Goal: Task Accomplishment & Management: Complete application form

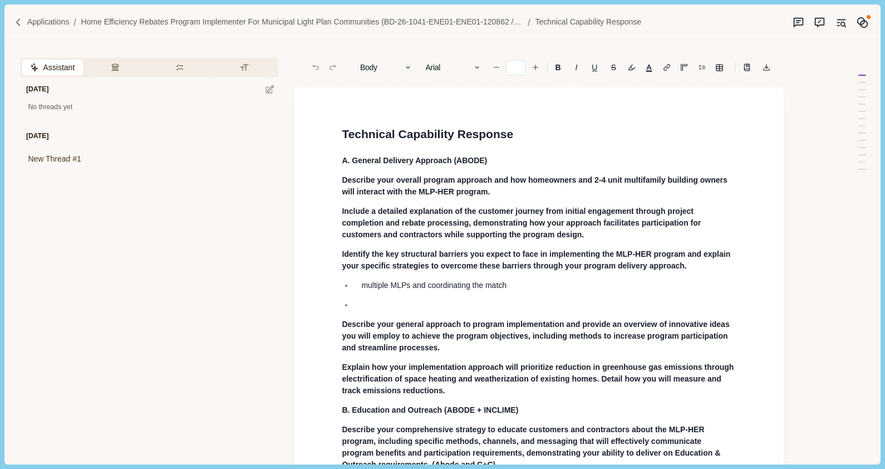
click at [19, 21] on img at bounding box center [18, 22] width 9 height 9
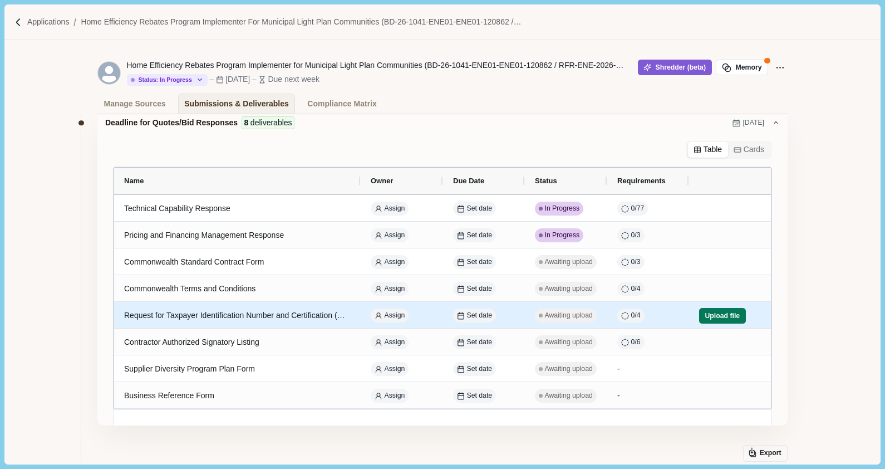
scroll to position [69, 0]
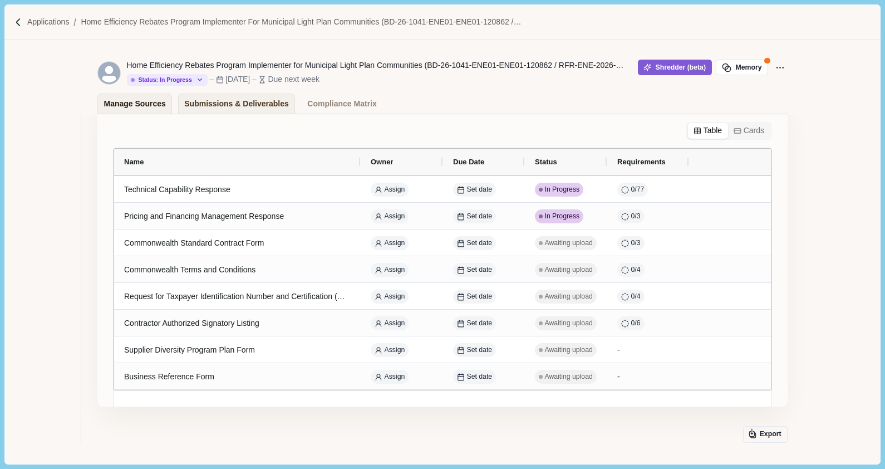
click at [112, 107] on div "Manage Sources" at bounding box center [135, 103] width 62 height 19
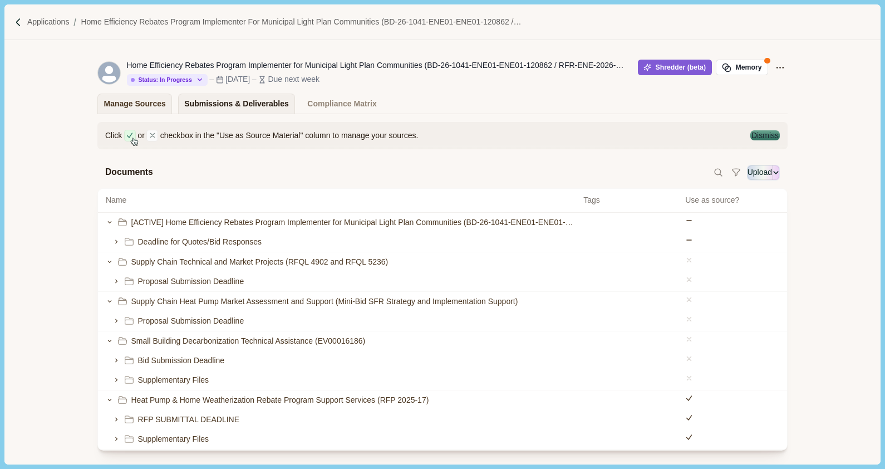
click at [216, 103] on div "Submissions & Deliverables" at bounding box center [236, 103] width 105 height 19
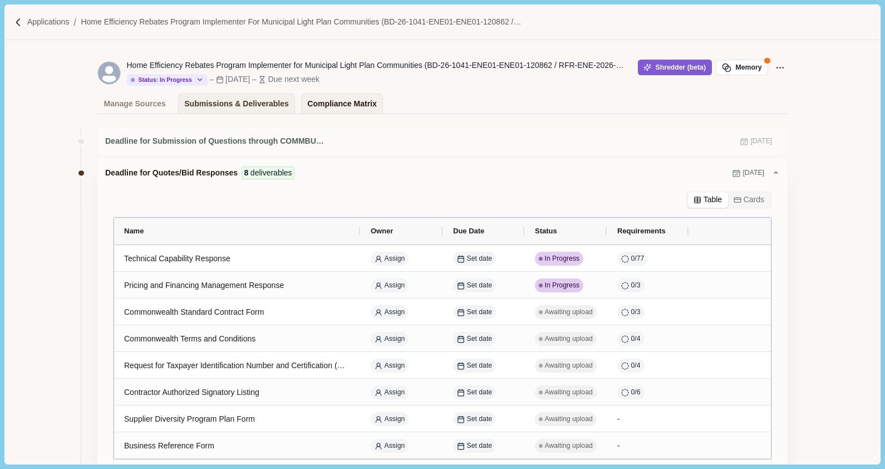
click at [309, 100] on div "Compliance Matrix" at bounding box center [341, 103] width 69 height 19
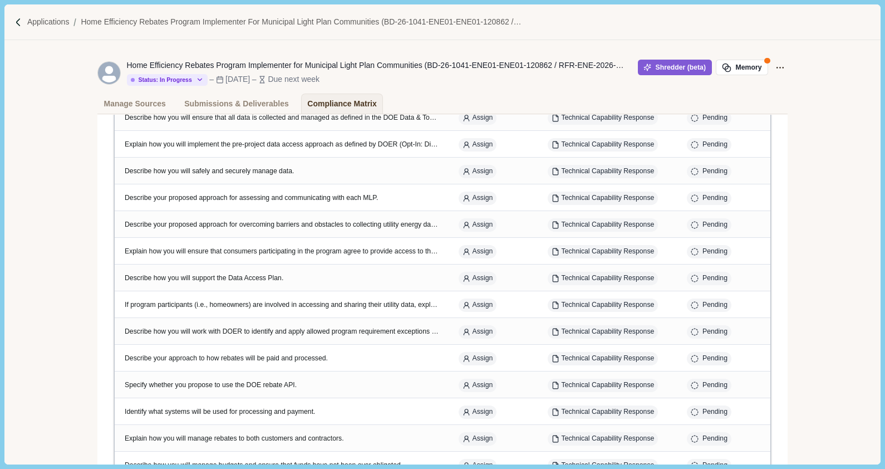
scroll to position [1531, 0]
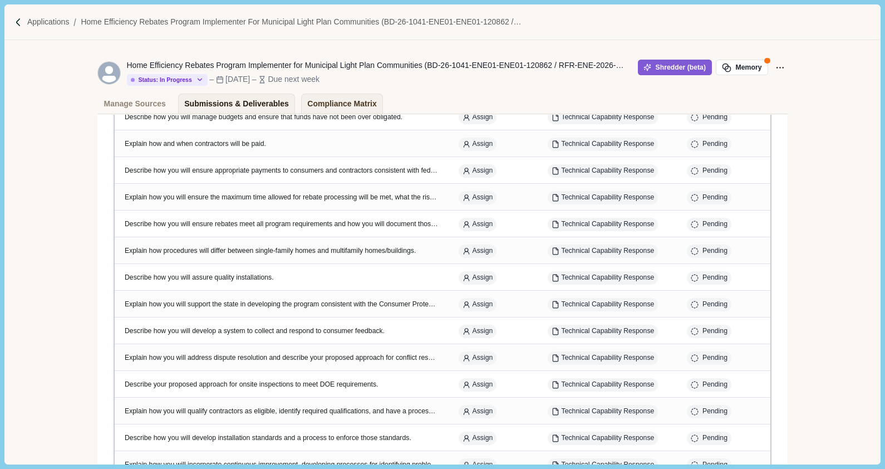
click at [239, 103] on div "Submissions & Deliverables" at bounding box center [236, 103] width 105 height 19
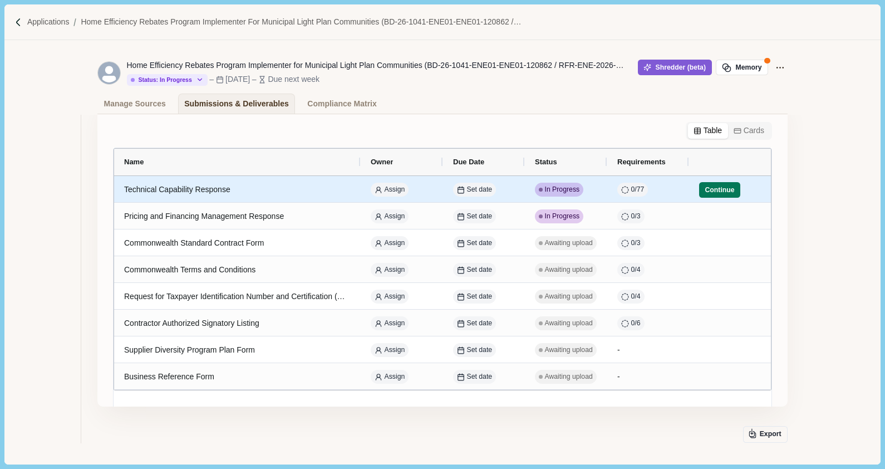
scroll to position [132, 0]
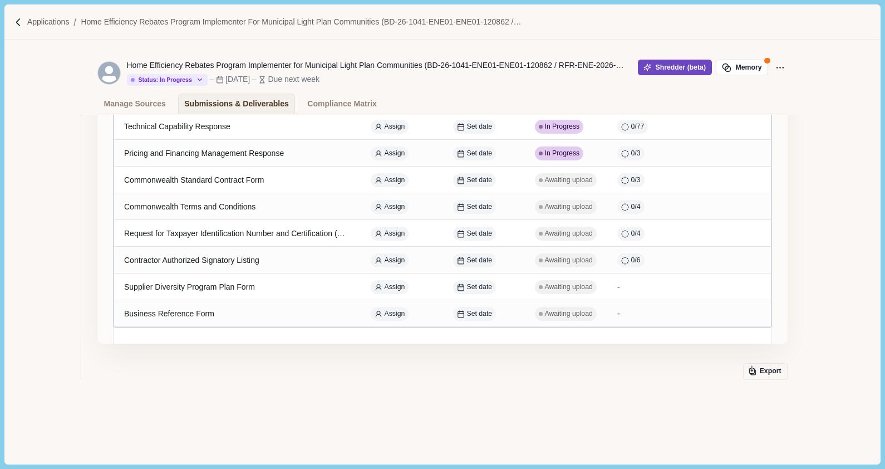
click at [678, 66] on button "Shredder (beta)" at bounding box center [675, 68] width 74 height 16
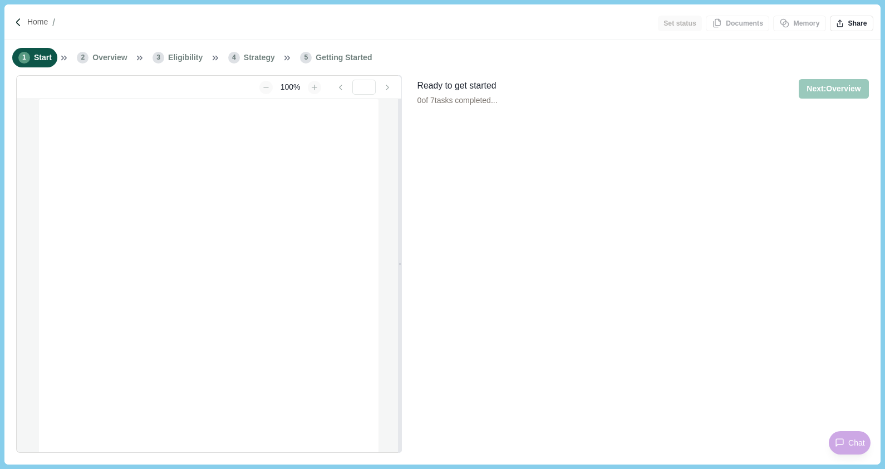
type input "**********"
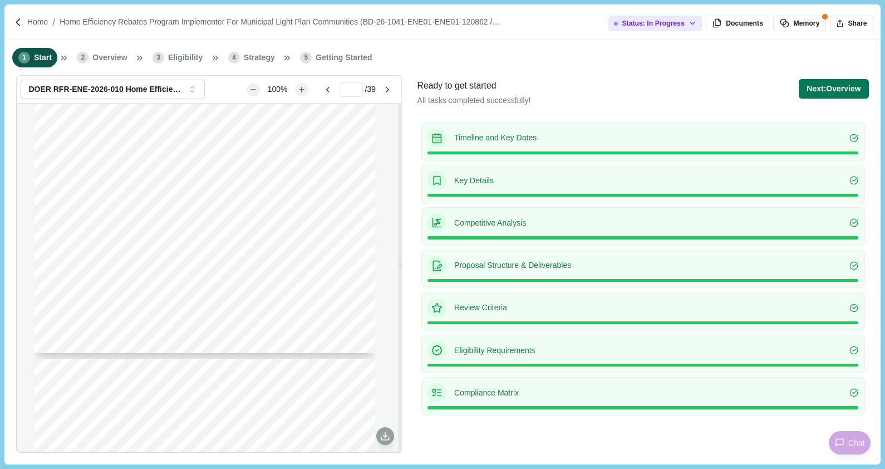
click at [198, 273] on div "Table of Contents Page iv 10 APPENDIX 3 – INSTRUCTIONS FOR EXECUTION AND SUBMIS…" at bounding box center [205, 132] width 341 height 441
click at [168, 247] on span "providing funding. DOER provides tools to individuals, organizations, and commu…" at bounding box center [213, 248] width 243 height 7
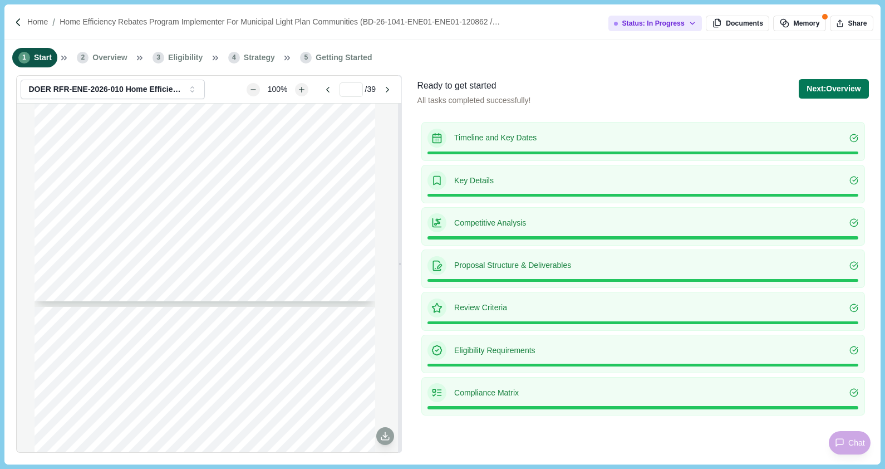
type input "*"
click at [503, 133] on p "Timeline and Key Dates" at bounding box center [651, 138] width 395 height 12
click at [843, 94] on button "Next: Overview" at bounding box center [834, 88] width 70 height 19
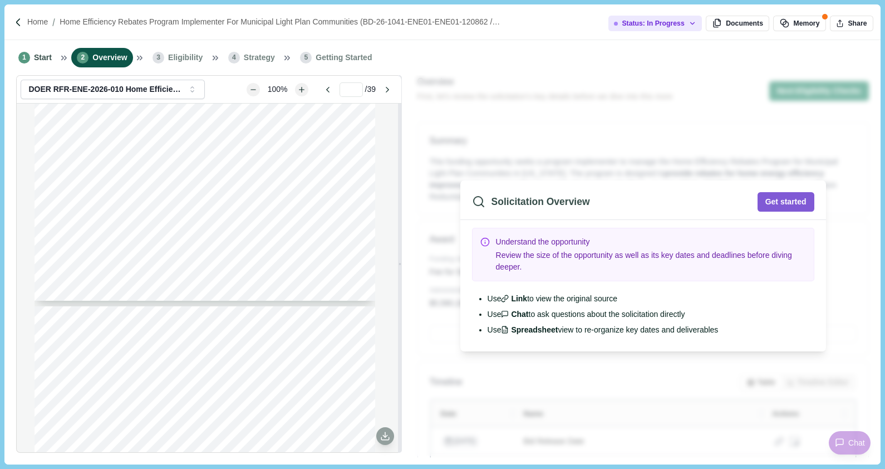
click at [189, 60] on span "Eligibility" at bounding box center [185, 58] width 35 height 12
click at [16, 18] on img at bounding box center [18, 22] width 9 height 9
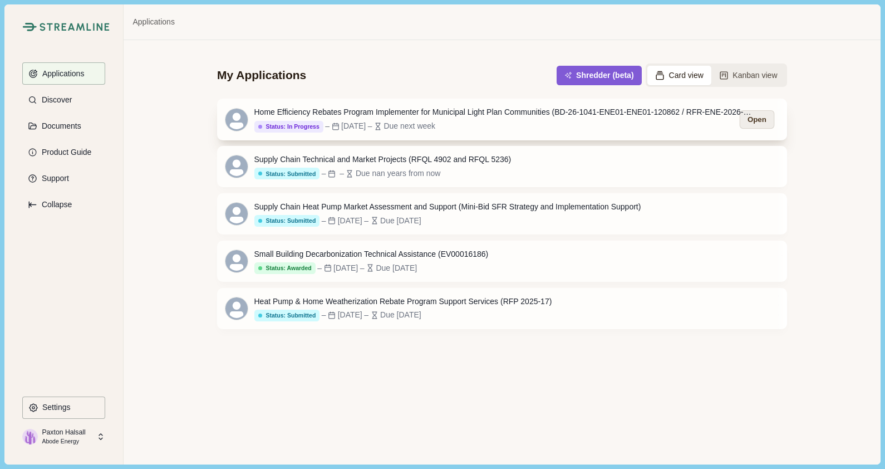
click at [773, 125] on button "Open" at bounding box center [757, 119] width 35 height 18
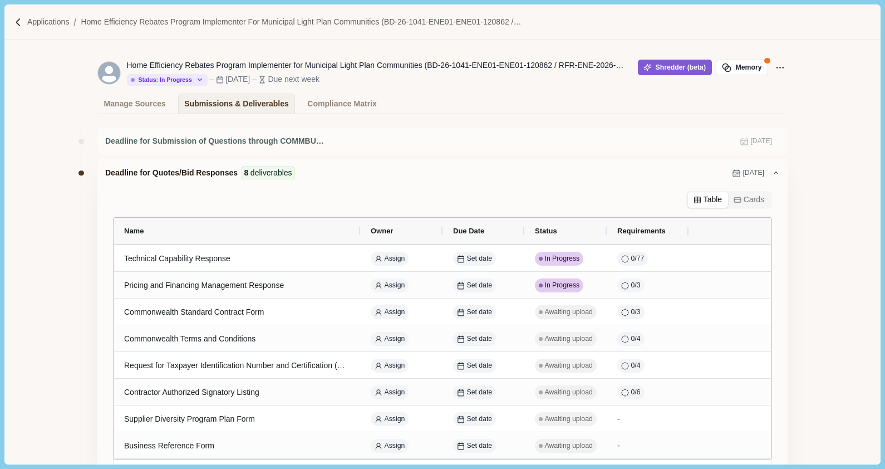
click at [746, 201] on button "Cards" at bounding box center [749, 200] width 42 height 16
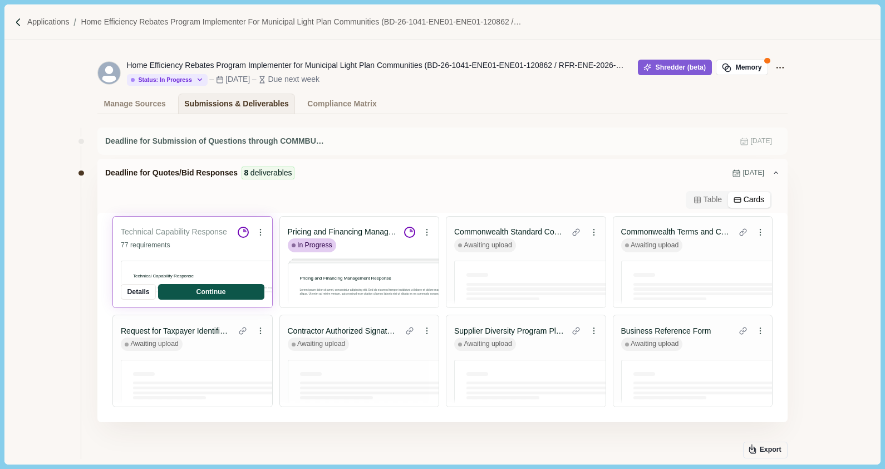
click at [213, 296] on button "Continue" at bounding box center [211, 292] width 106 height 16
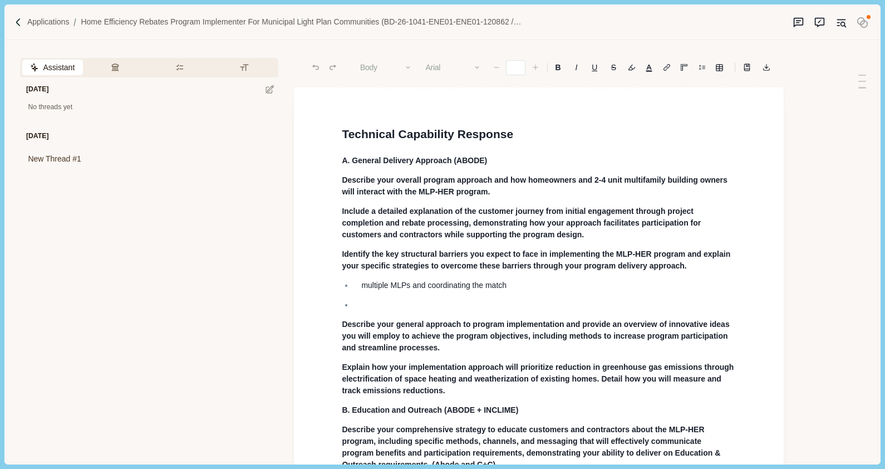
type input "**"
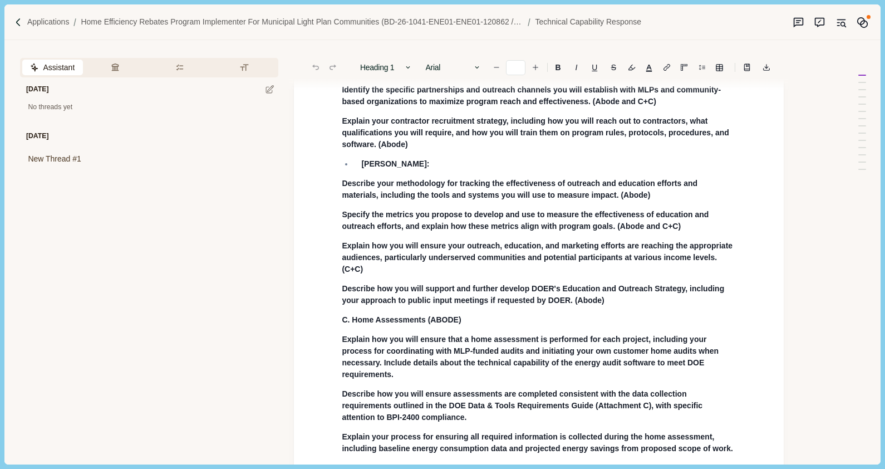
scroll to position [417, 0]
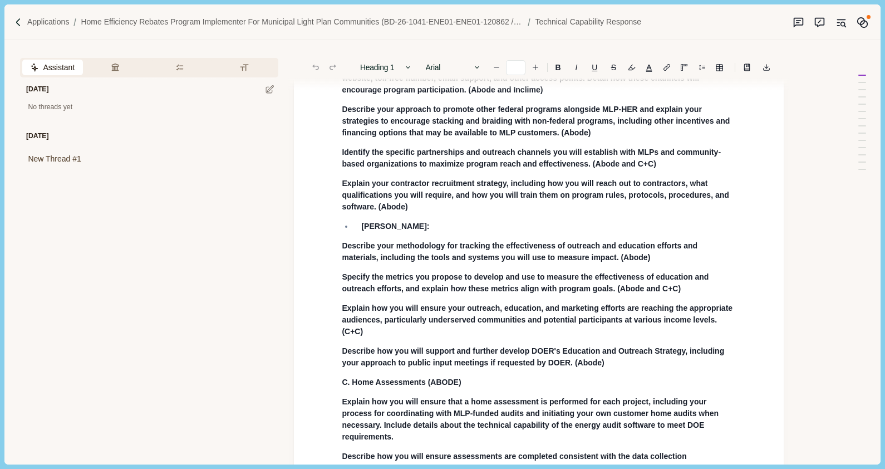
click at [12, 20] on div "Applications Home Efficiency Rebates Program Implementer for Municipal Light Pl…" at bounding box center [441, 22] width 875 height 36
click at [31, 23] on p "Applications" at bounding box center [48, 22] width 42 height 12
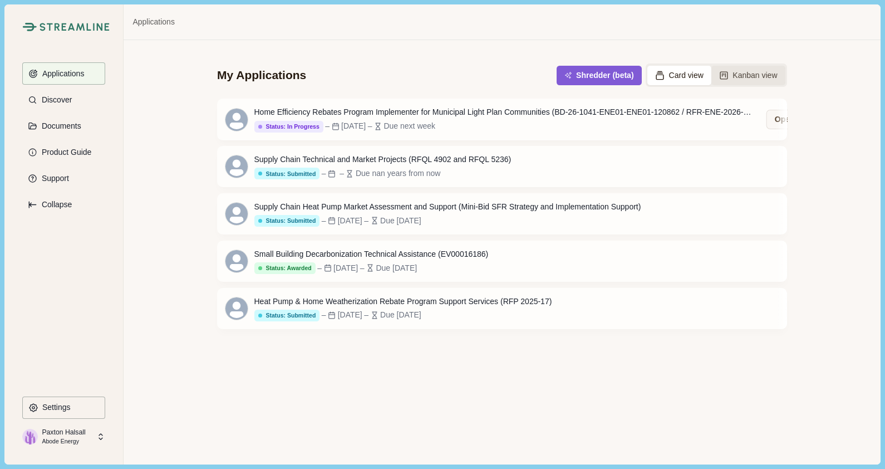
click at [732, 77] on button "Kanban view" at bounding box center [748, 75] width 74 height 19
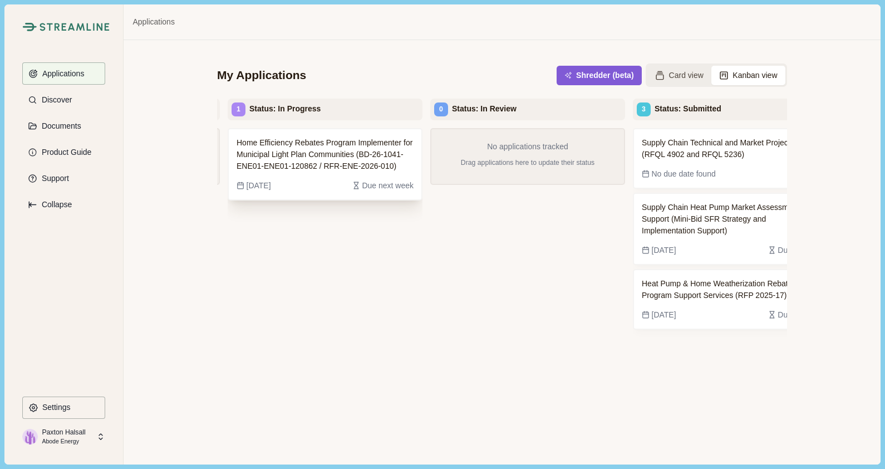
scroll to position [0, 395]
click at [678, 73] on button "Card view" at bounding box center [679, 75] width 64 height 19
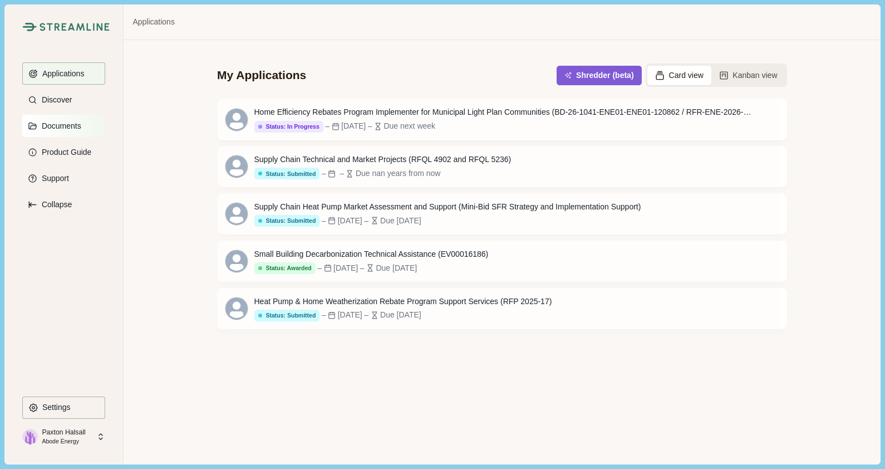
click at [70, 130] on p "Documents" at bounding box center [59, 125] width 43 height 9
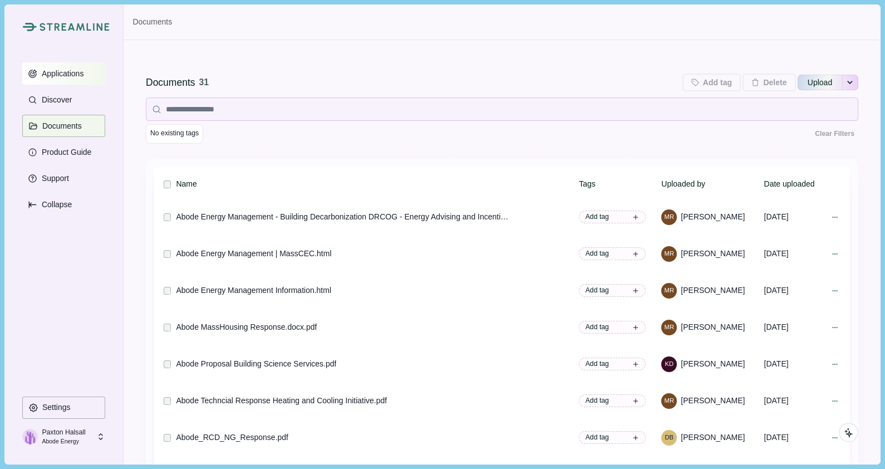
click at [53, 76] on p "Applications" at bounding box center [61, 73] width 46 height 9
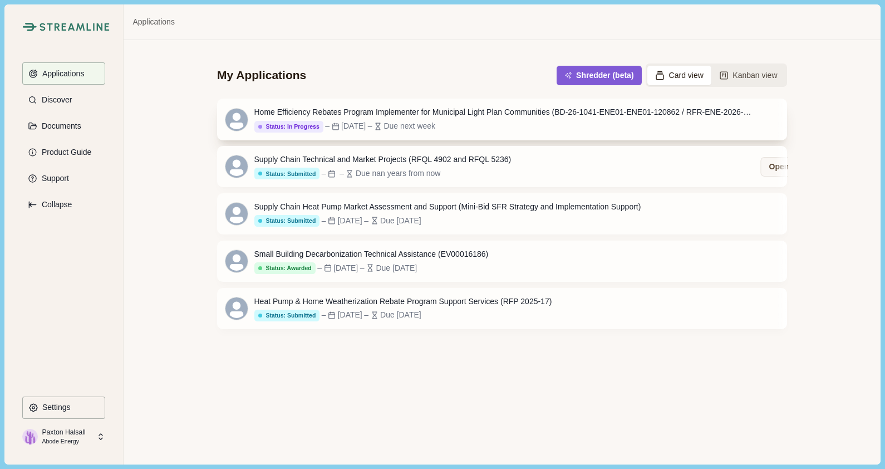
click at [398, 124] on div "Due next week" at bounding box center [409, 126] width 52 height 12
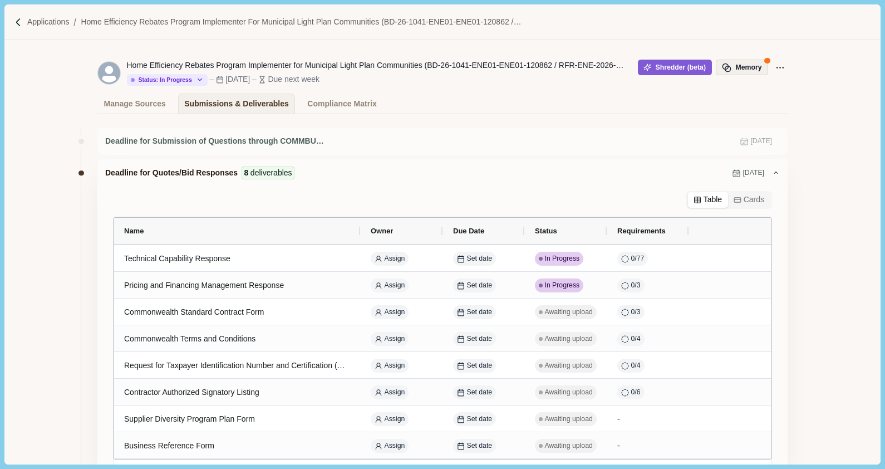
click at [752, 72] on button "Memory" at bounding box center [742, 68] width 52 height 16
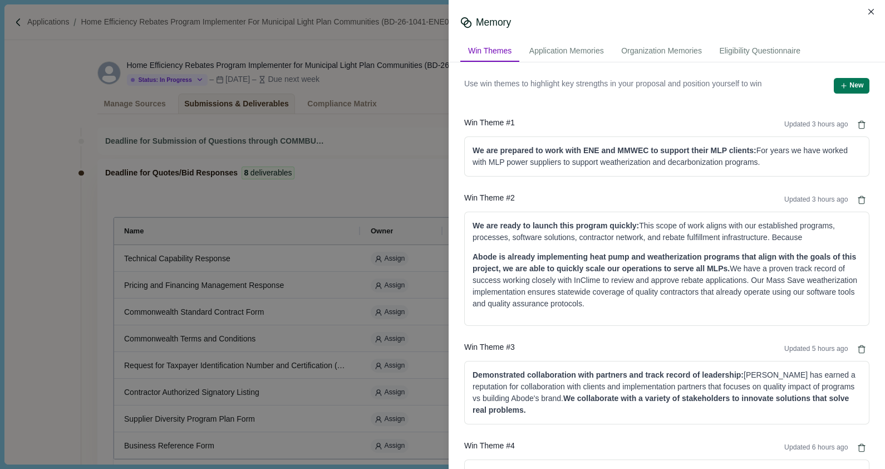
click at [316, 155] on div "Memory Win Themes Application Memories Organization Memories Eligibility Questi…" at bounding box center [442, 234] width 885 height 469
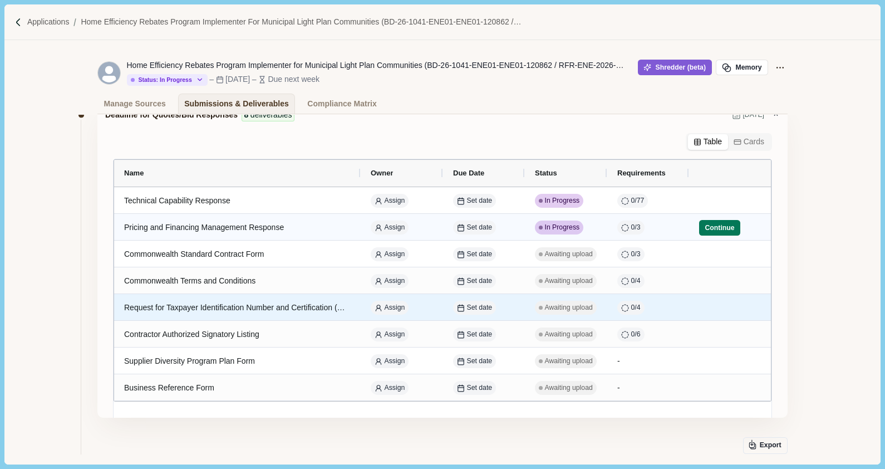
scroll to position [57, 0]
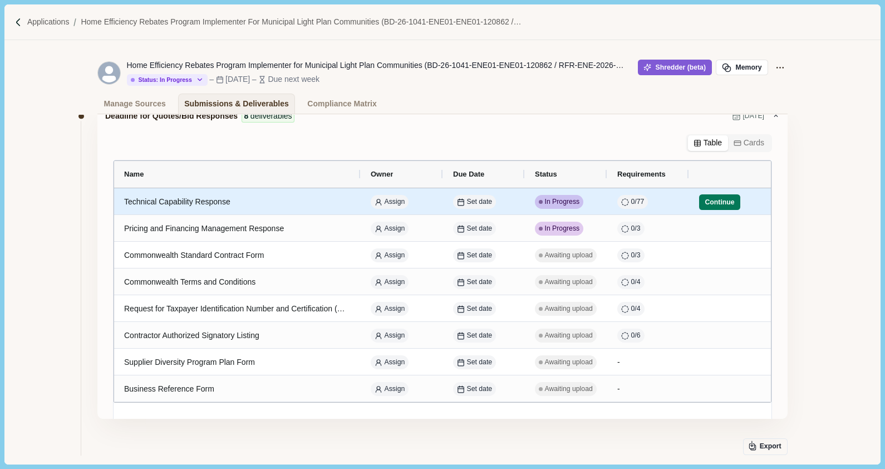
click at [217, 206] on div "Technical Capability Response" at bounding box center [237, 202] width 227 height 22
click at [240, 201] on div "Technical Capability Response" at bounding box center [237, 202] width 227 height 22
select select "********"
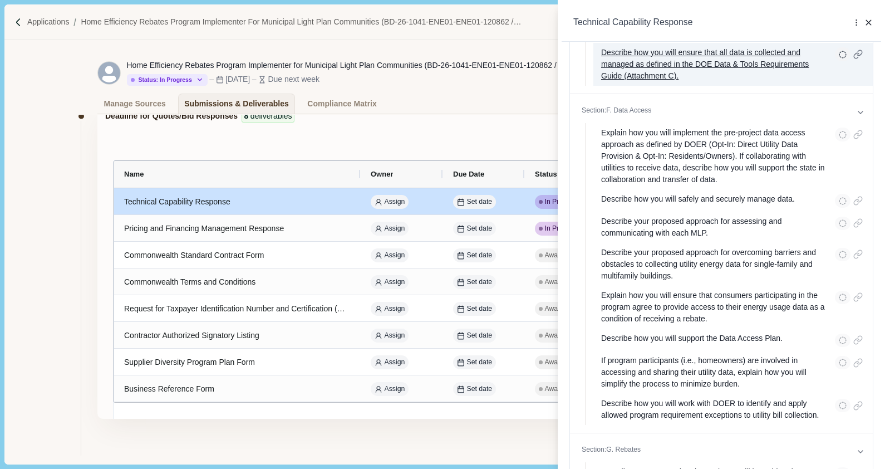
scroll to position [1399, 0]
